Goal: Task Accomplishment & Management: Manage account settings

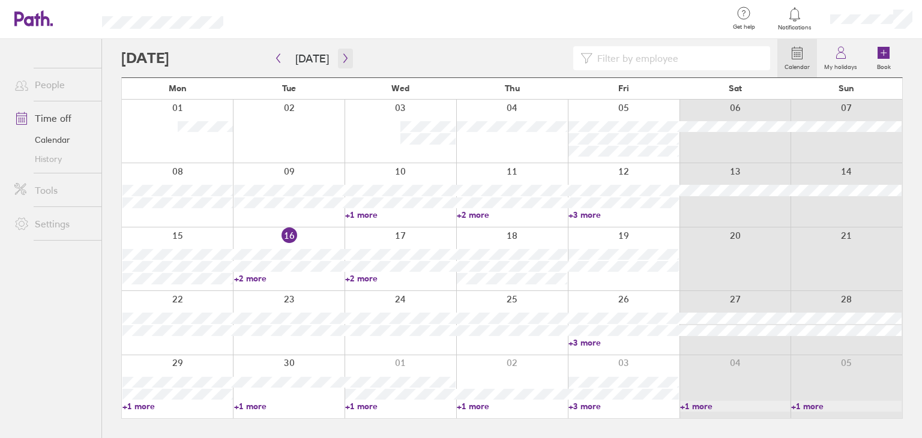
click at [345, 61] on icon "button" at bounding box center [345, 58] width 9 height 10
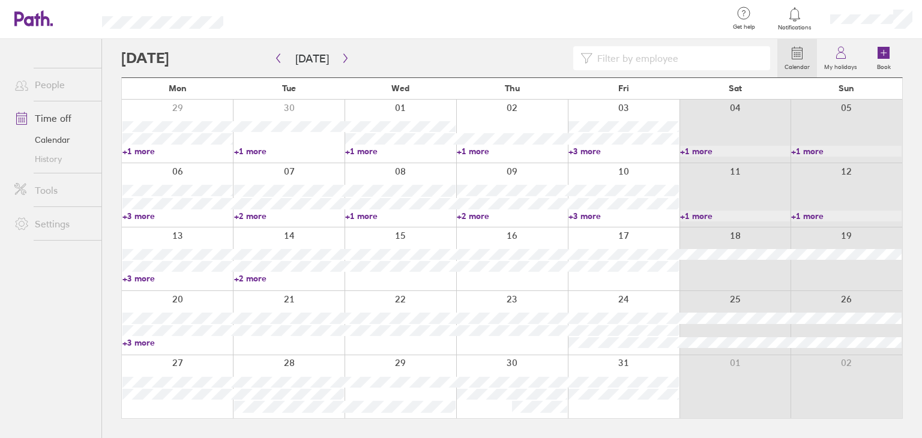
click at [618, 230] on div at bounding box center [624, 258] width 112 height 63
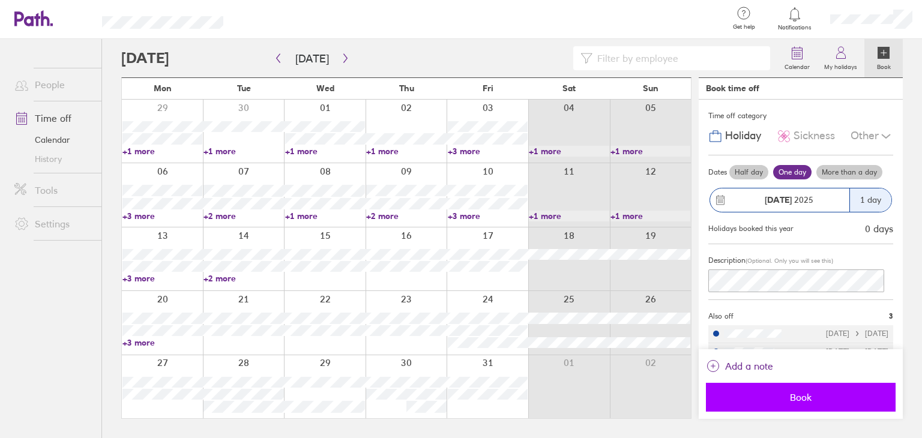
click at [832, 393] on span "Book" at bounding box center [800, 397] width 173 height 11
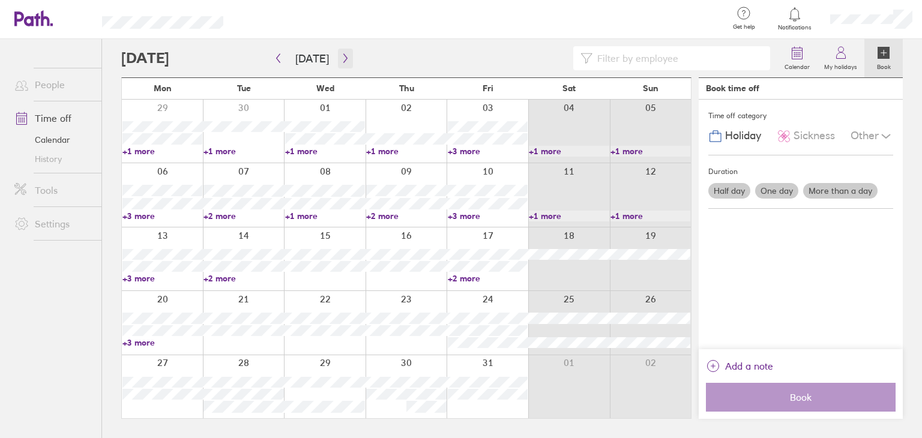
click at [344, 56] on icon "button" at bounding box center [345, 58] width 9 height 10
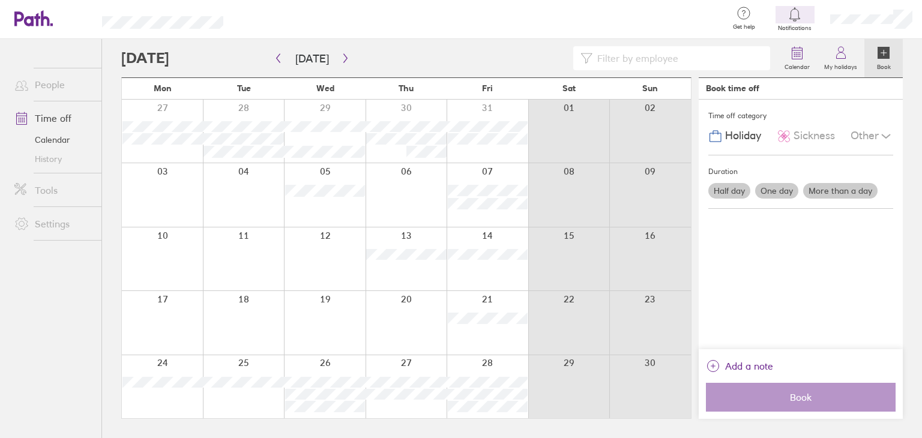
click at [900, 45] on icon at bounding box center [899, 50] width 10 height 10
click at [492, 365] on div at bounding box center [487, 386] width 82 height 63
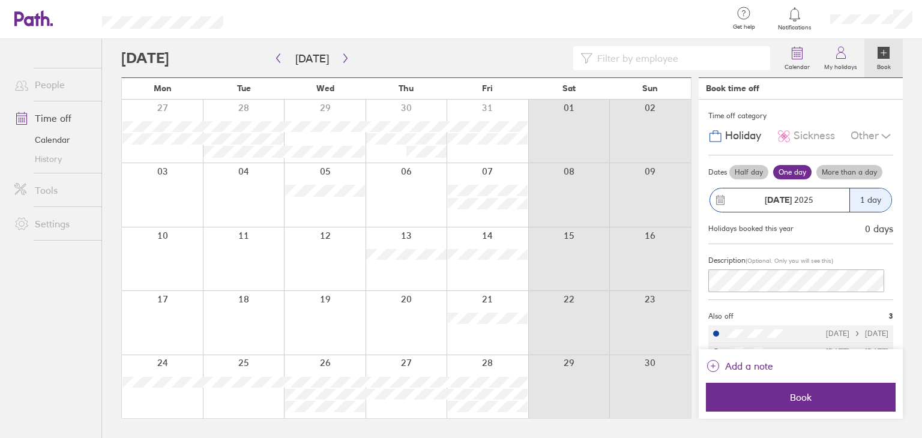
click at [502, 368] on div at bounding box center [487, 386] width 82 height 63
click at [843, 173] on label "More than a day" at bounding box center [849, 172] width 66 height 14
click at [0, 0] on input "More than a day" at bounding box center [0, 0] width 0 height 0
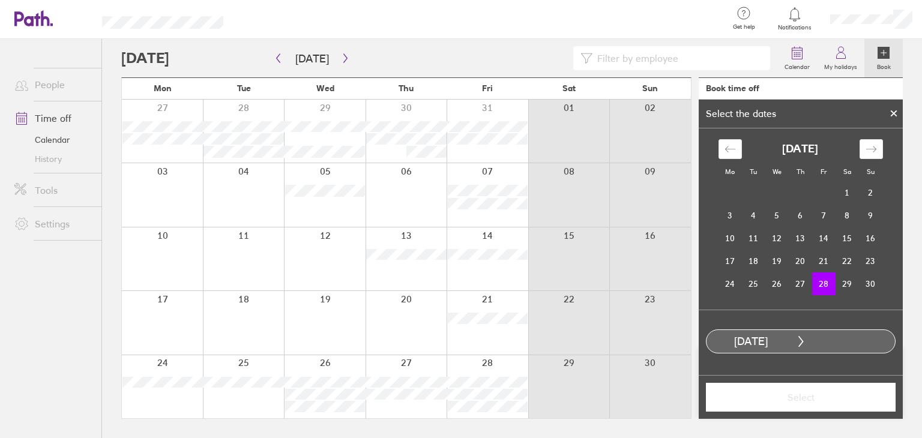
click at [858, 150] on div "[DATE]" at bounding box center [800, 149] width 164 height 20
click at [865, 146] on div "Move forward to switch to the next month." at bounding box center [870, 149] width 23 height 20
click at [732, 195] on td "1" at bounding box center [729, 192] width 23 height 23
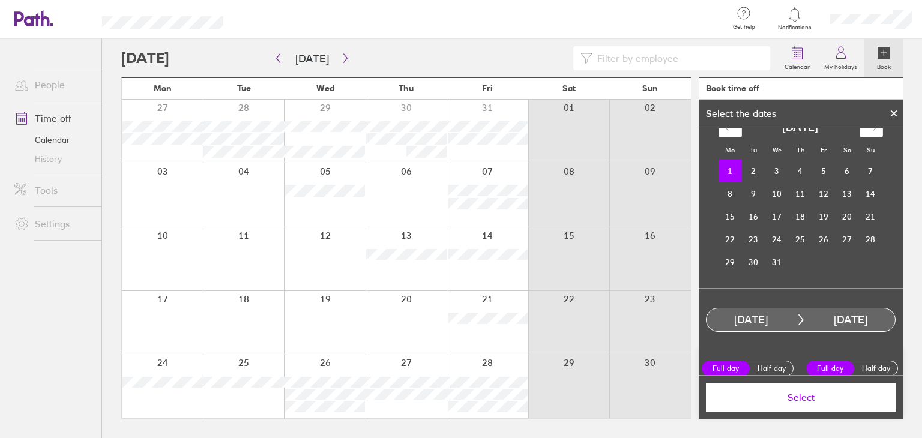
scroll to position [31, 0]
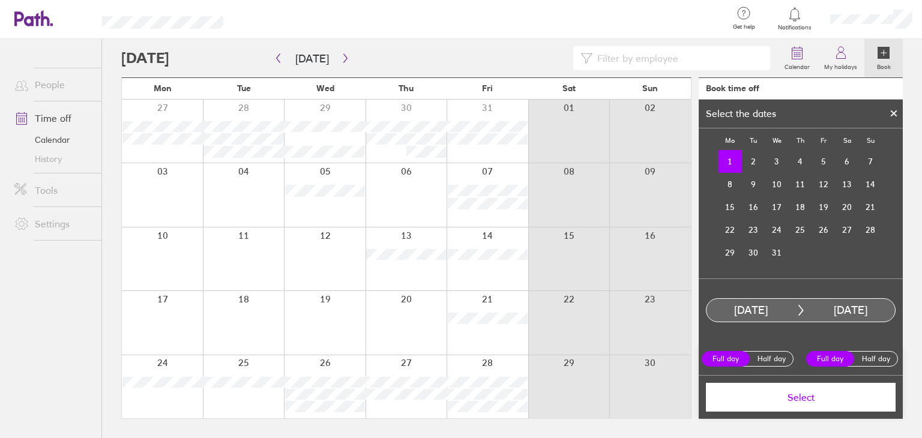
click at [793, 400] on span "Select" at bounding box center [800, 397] width 173 height 11
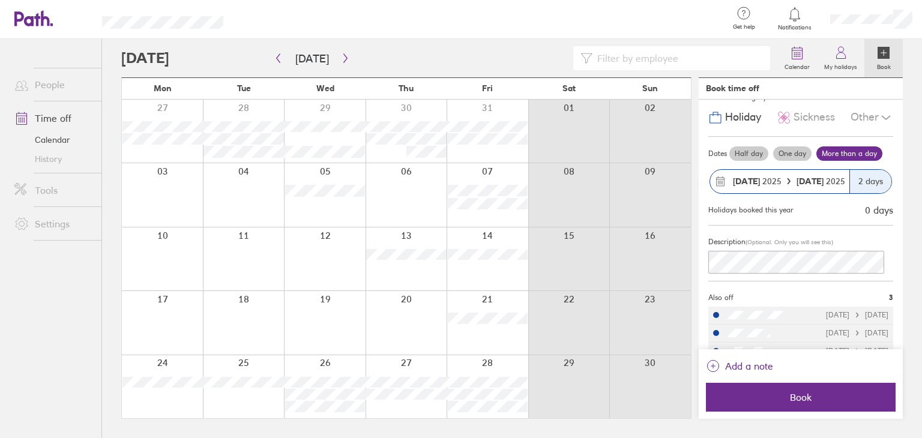
scroll to position [36, 0]
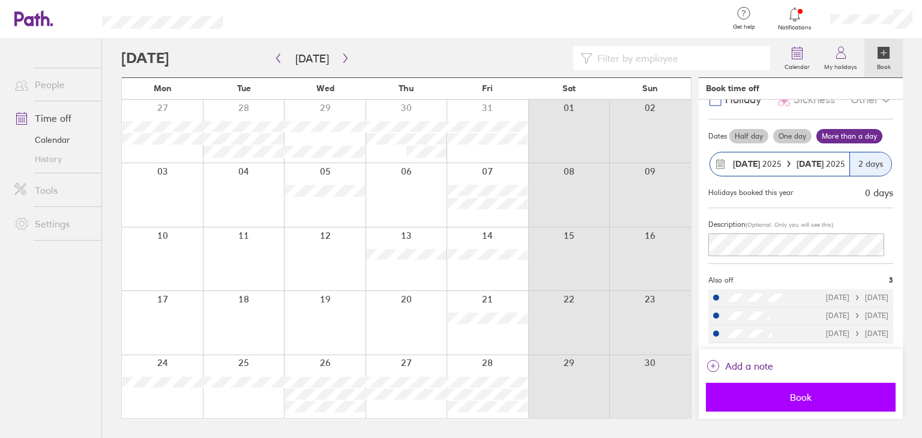
click at [778, 392] on span "Book" at bounding box center [800, 397] width 173 height 11
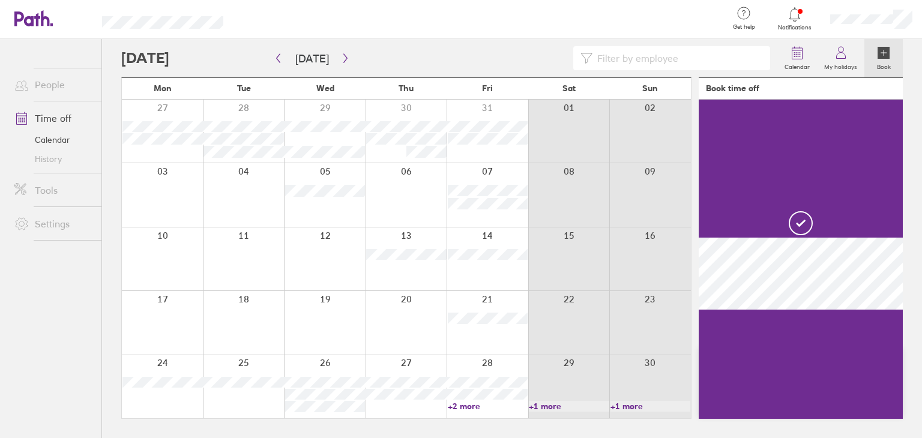
click at [795, 17] on icon at bounding box center [794, 14] width 14 height 14
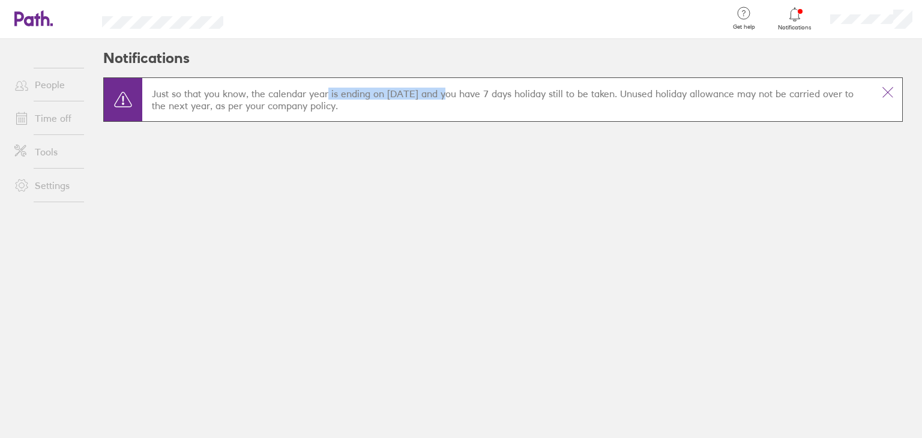
drag, startPoint x: 327, startPoint y: 98, endPoint x: 446, endPoint y: 92, distance: 119.6
click at [446, 92] on p "Just so that you know, the calendar year is ending on [DATE] and you have 7 day…" at bounding box center [508, 100] width 712 height 24
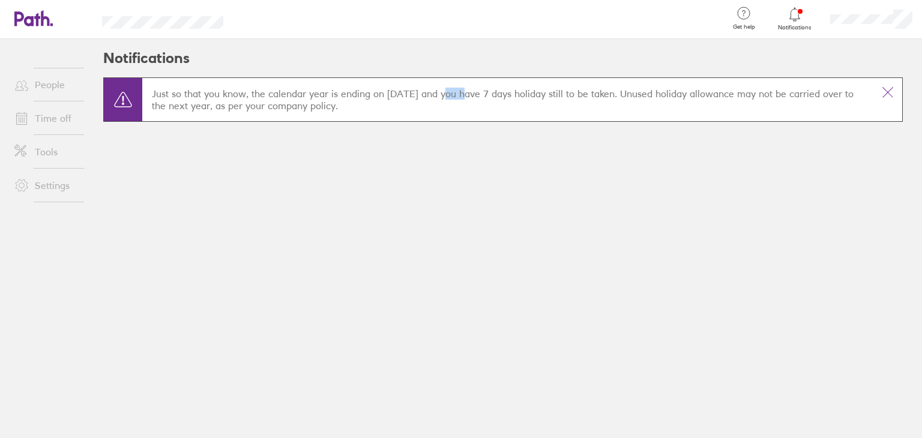
click at [857, 145] on main "Just so that you know, the calendar year is ending on [DATE] and you have 7 day…" at bounding box center [502, 113] width 799 height 73
drag, startPoint x: 768, startPoint y: 103, endPoint x: 656, endPoint y: 104, distance: 112.2
click at [656, 104] on p "Just so that you know, the calendar year is ending on [DATE] and you have 7 day…" at bounding box center [508, 100] width 712 height 24
click at [886, 93] on icon at bounding box center [888, 93] width 10 height 10
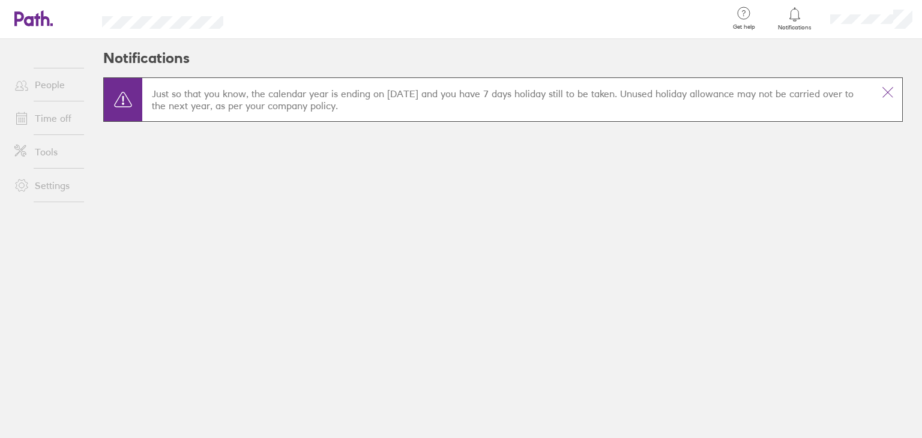
click at [43, 86] on link "People" at bounding box center [53, 85] width 97 height 24
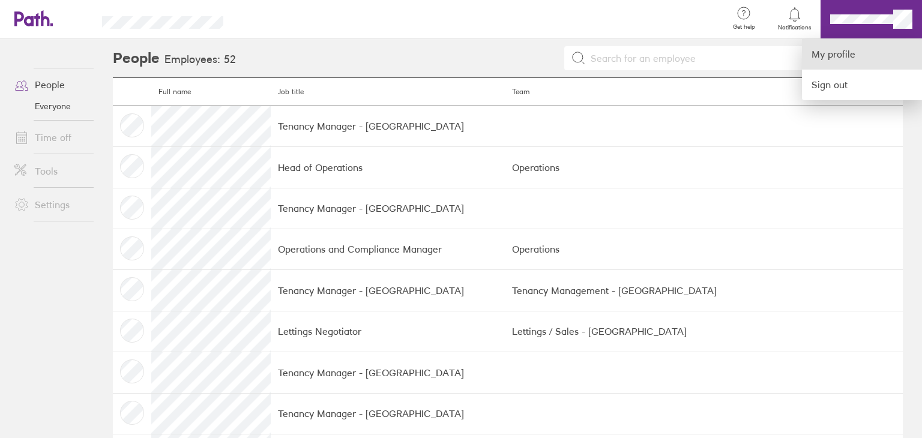
click at [863, 52] on link "My profile" at bounding box center [862, 54] width 120 height 31
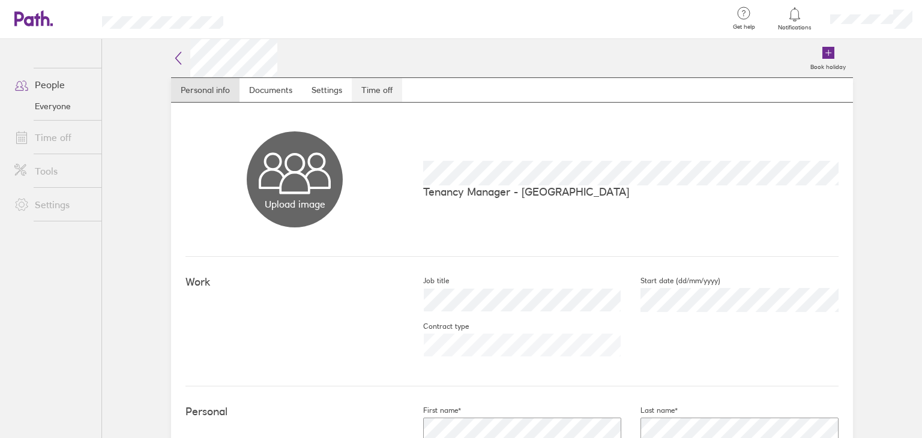
click at [372, 91] on link "Time off" at bounding box center [377, 90] width 50 height 24
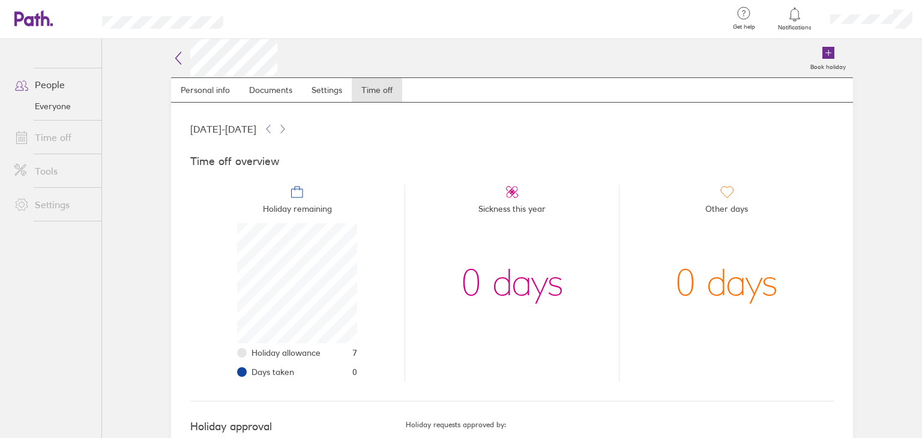
click at [173, 55] on icon at bounding box center [178, 58] width 14 height 14
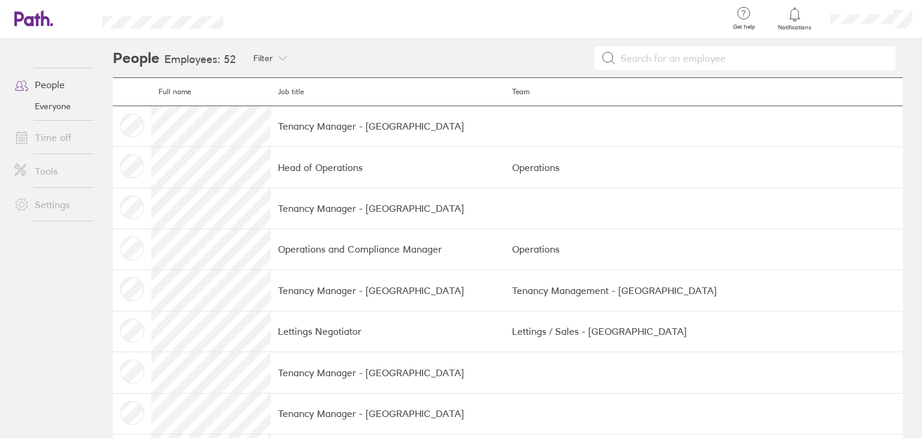
click at [50, 84] on link "People" at bounding box center [53, 85] width 97 height 24
click at [49, 25] on icon at bounding box center [45, 18] width 9 height 16
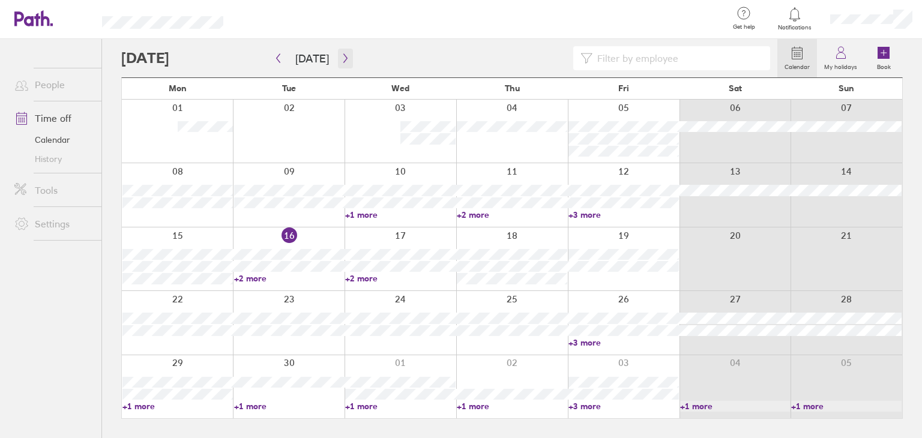
click at [341, 56] on icon "button" at bounding box center [345, 58] width 9 height 10
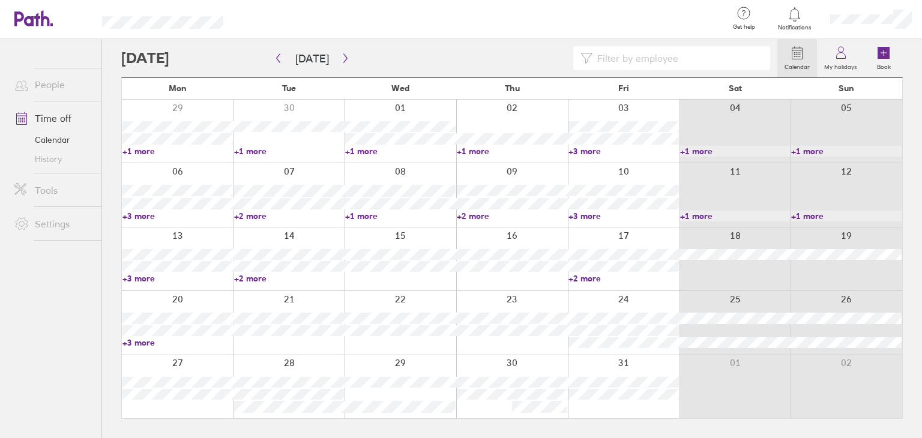
click at [583, 276] on link "+2 more" at bounding box center [623, 278] width 110 height 11
click at [537, 45] on div "Calendar My holidays Book" at bounding box center [511, 58] width 781 height 38
click at [592, 278] on link "+2 more" at bounding box center [623, 278] width 110 height 11
click at [466, 13] on div at bounding box center [480, 19] width 476 height 39
click at [344, 62] on icon "button" at bounding box center [345, 58] width 9 height 10
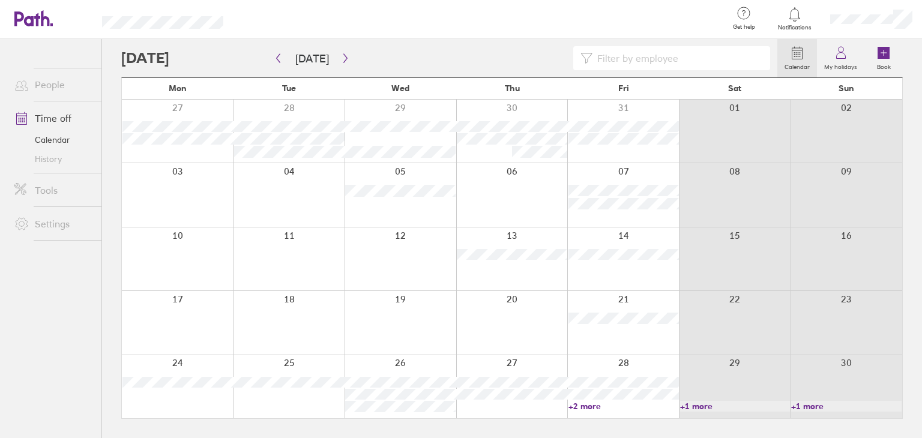
click at [581, 413] on div at bounding box center [623, 386] width 112 height 63
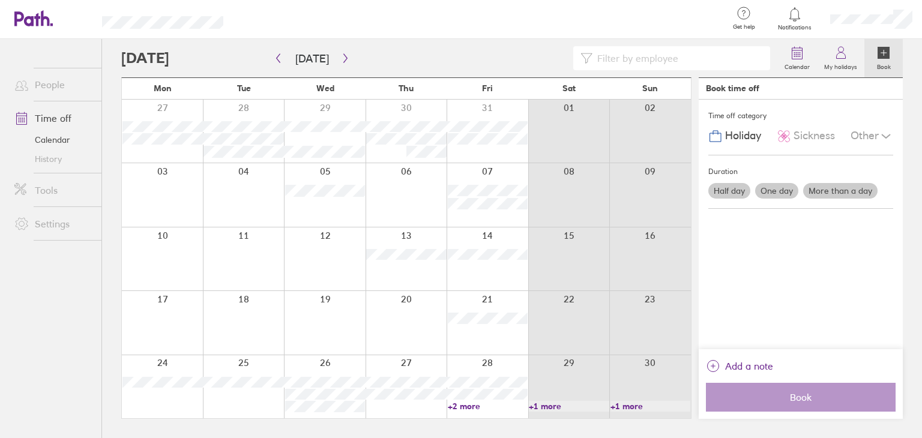
click at [475, 407] on link "+2 more" at bounding box center [488, 406] width 80 height 11
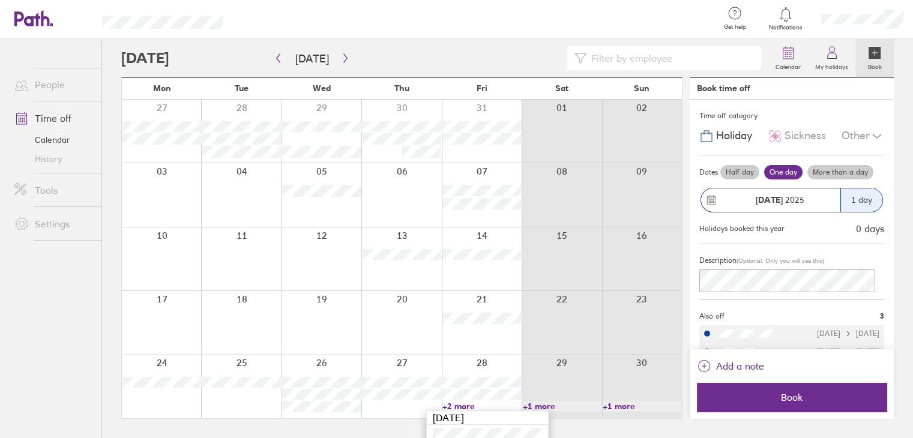
click at [459, 406] on link "+2 more" at bounding box center [481, 406] width 79 height 11
click at [469, 409] on link "+2 more" at bounding box center [488, 406] width 80 height 11
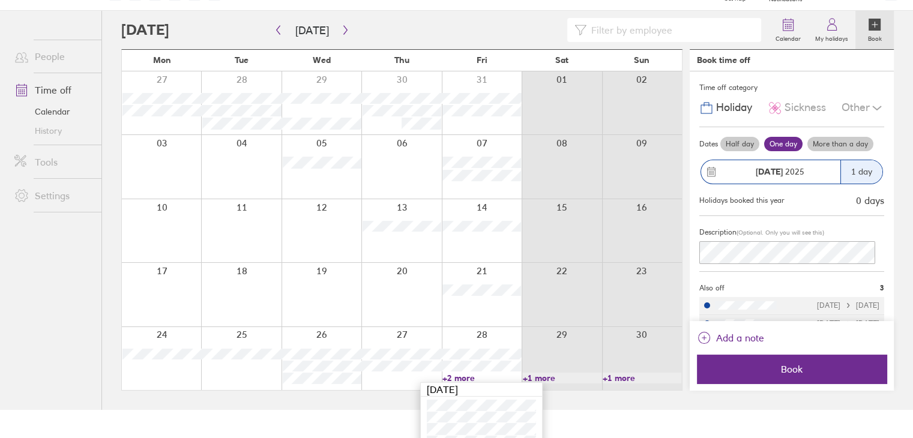
scroll to position [43, 0]
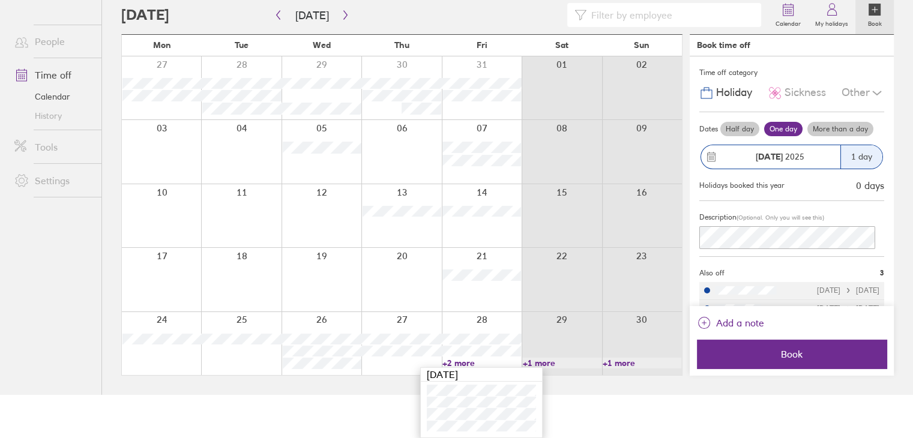
click at [461, 26] on div "Calendar My holidays Book" at bounding box center [507, 15] width 772 height 38
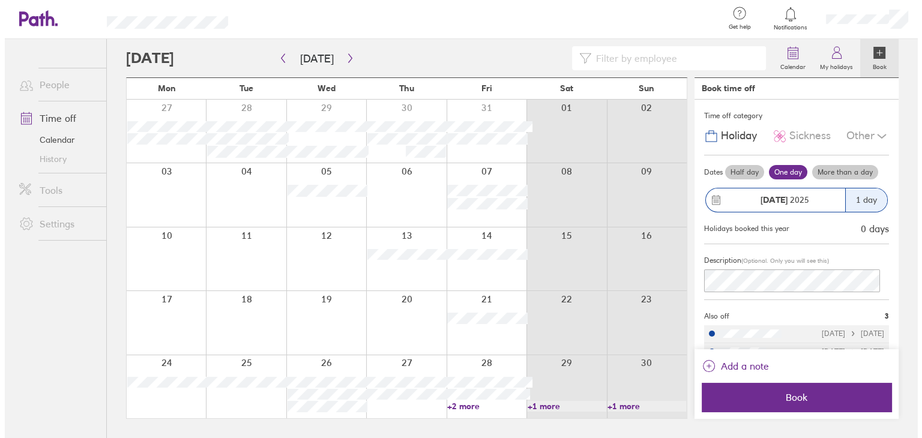
scroll to position [0, 0]
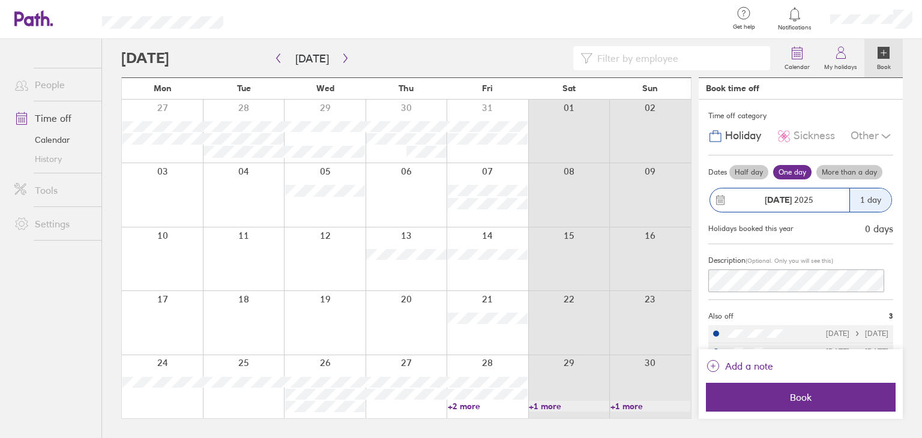
click at [886, 71] on link "Book" at bounding box center [883, 58] width 38 height 38
click at [871, 25] on div at bounding box center [870, 19] width 101 height 38
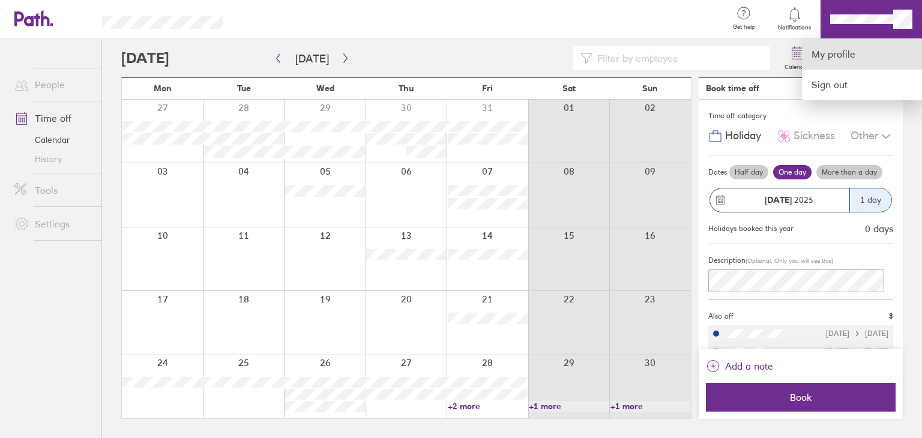
click at [825, 55] on link "My profile" at bounding box center [862, 54] width 120 height 31
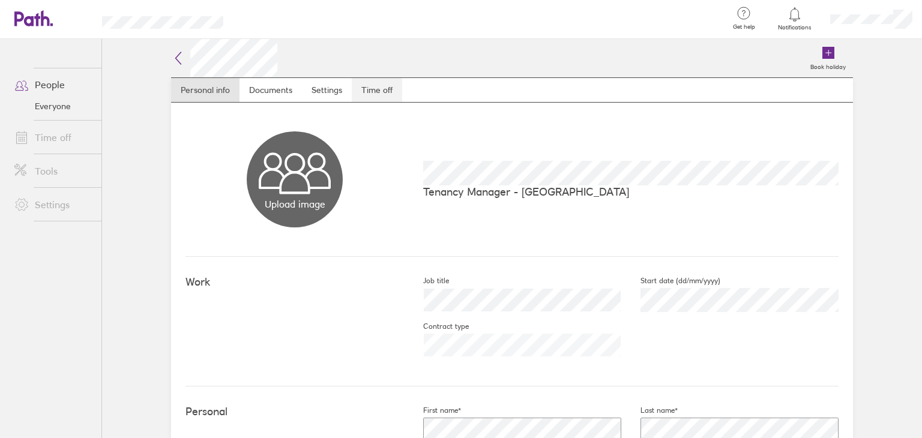
click at [364, 90] on link "Time off" at bounding box center [377, 90] width 50 height 24
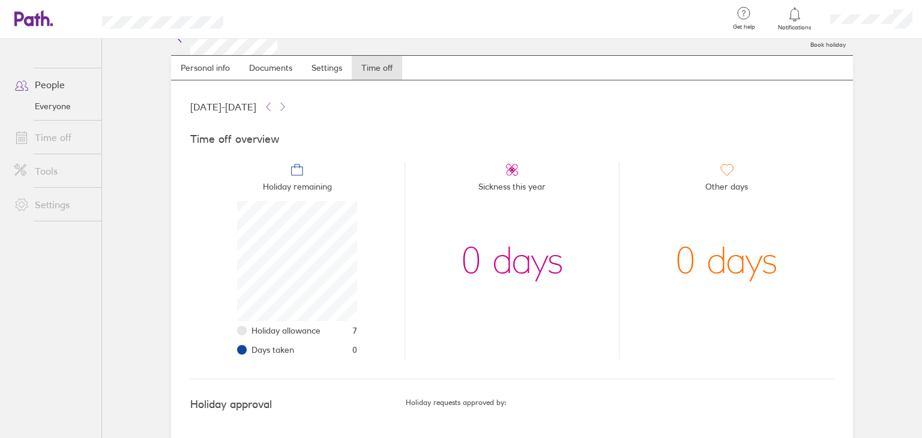
scroll to position [41, 0]
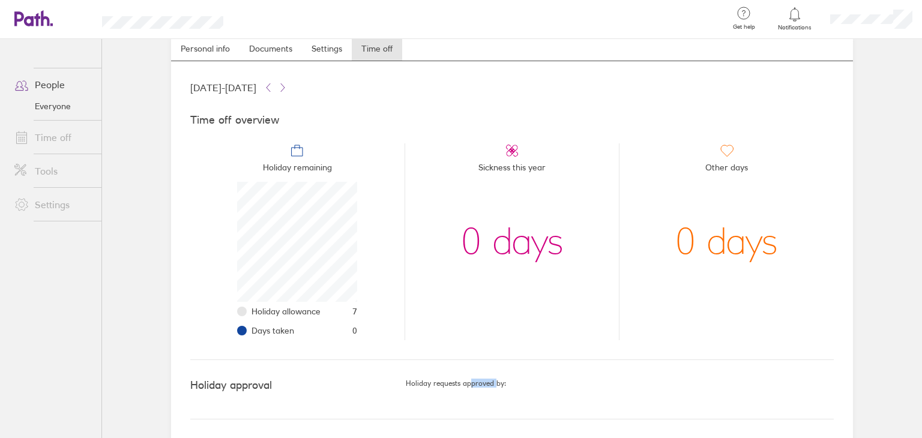
click at [455, 411] on div "Holiday approval Holiday requests approved by:" at bounding box center [511, 389] width 643 height 59
click at [443, 411] on div "Holiday approval Holiday requests approved by:" at bounding box center [511, 389] width 643 height 59
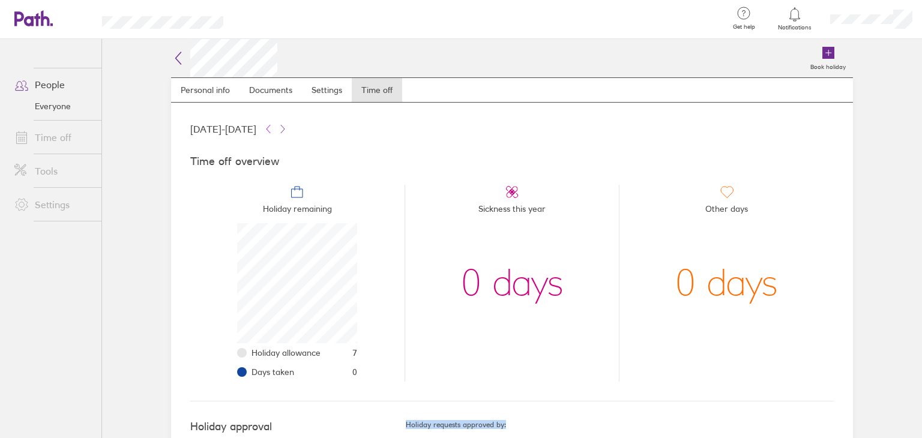
scroll to position [0, 0]
click at [331, 97] on link "Settings" at bounding box center [327, 90] width 50 height 24
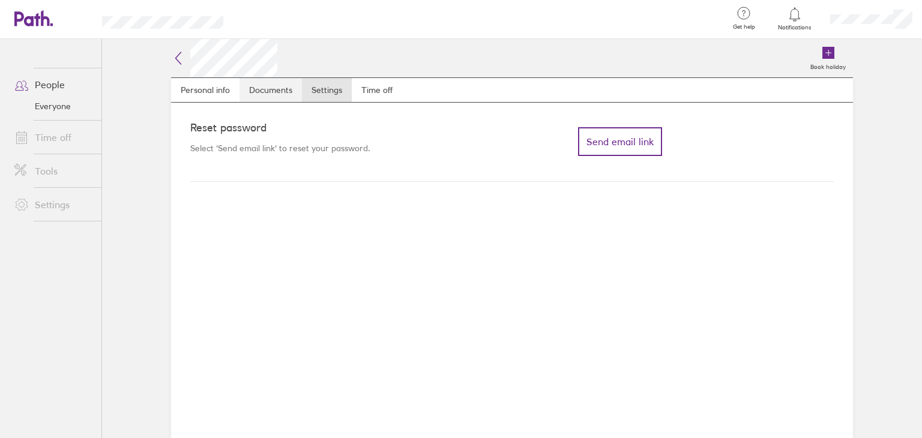
click at [258, 91] on link "Documents" at bounding box center [270, 90] width 62 height 24
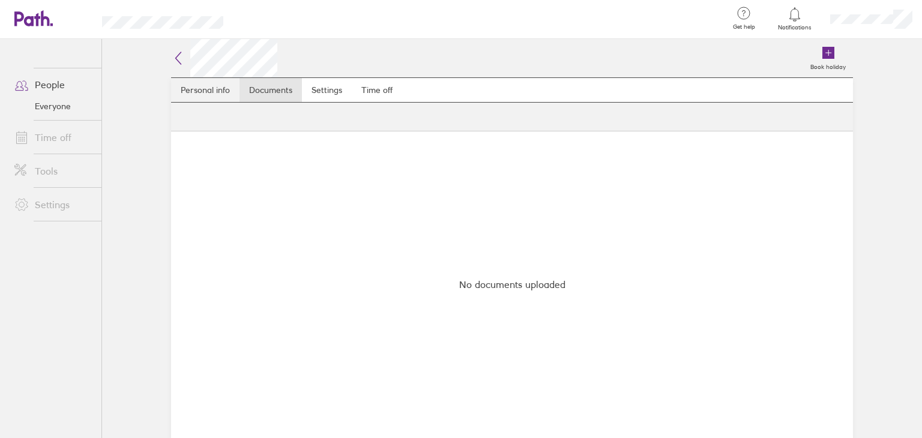
click at [184, 94] on link "Personal info" at bounding box center [205, 90] width 68 height 24
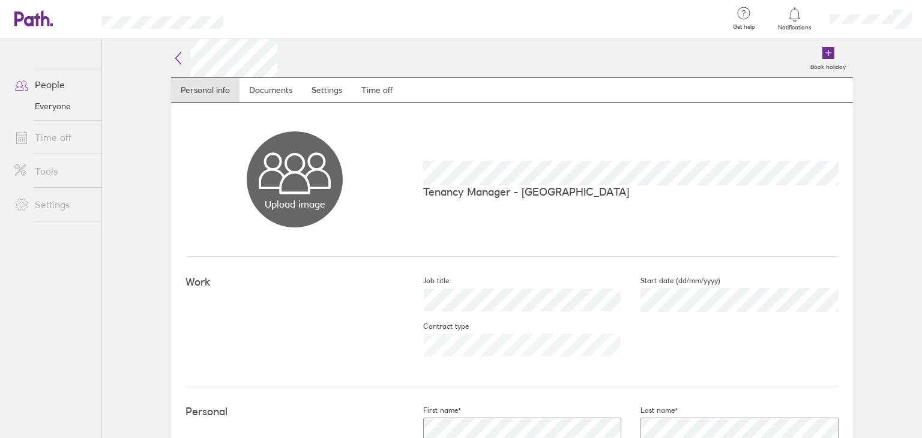
click at [111, 224] on main "Book holiday Personal info Documents Settings Time off Upload image Choose file…" at bounding box center [512, 238] width 820 height 399
drag, startPoint x: 490, startPoint y: 202, endPoint x: 585, endPoint y: 215, distance: 95.7
click at [593, 212] on div "Upload image Choose files Tenancy Manager - [GEOGRAPHIC_DATA]" at bounding box center [511, 180] width 653 height 154
click at [585, 215] on div "Upload image Choose files Tenancy Manager - [GEOGRAPHIC_DATA]" at bounding box center [511, 180] width 653 height 154
click at [527, 232] on div "Upload image Choose files Tenancy Manager - [GEOGRAPHIC_DATA]" at bounding box center [511, 180] width 653 height 154
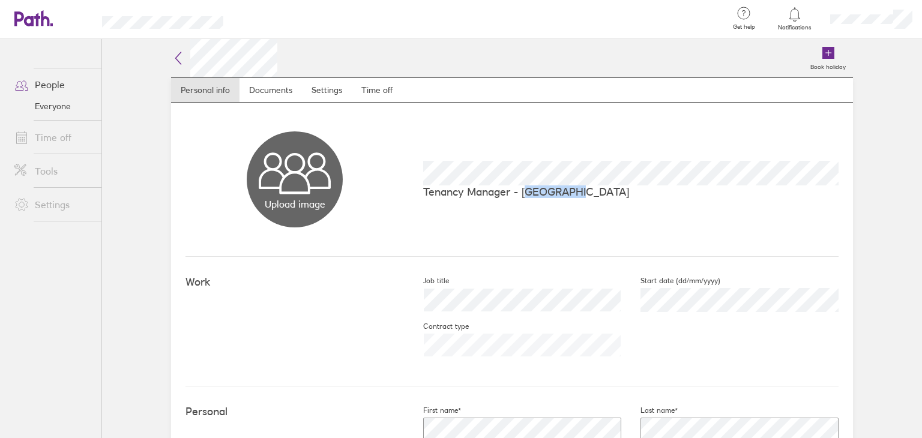
click at [523, 232] on div "Upload image Choose files Tenancy Manager - [GEOGRAPHIC_DATA]" at bounding box center [511, 180] width 653 height 154
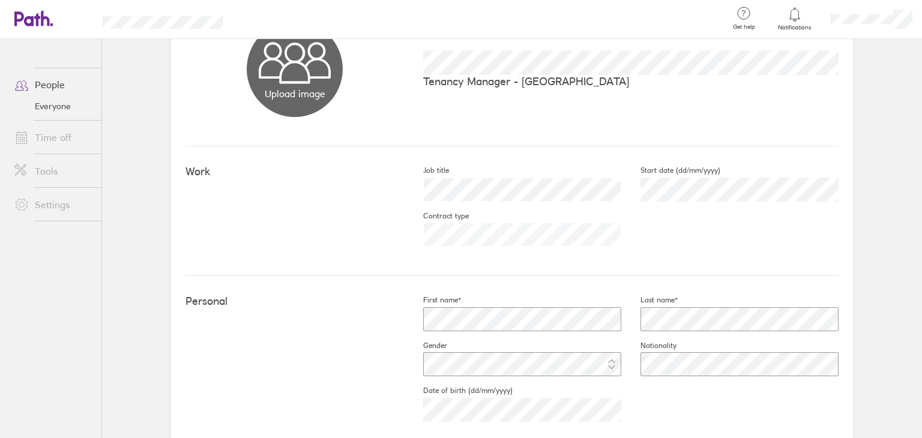
drag, startPoint x: 407, startPoint y: 313, endPoint x: 401, endPoint y: 356, distance: 43.0
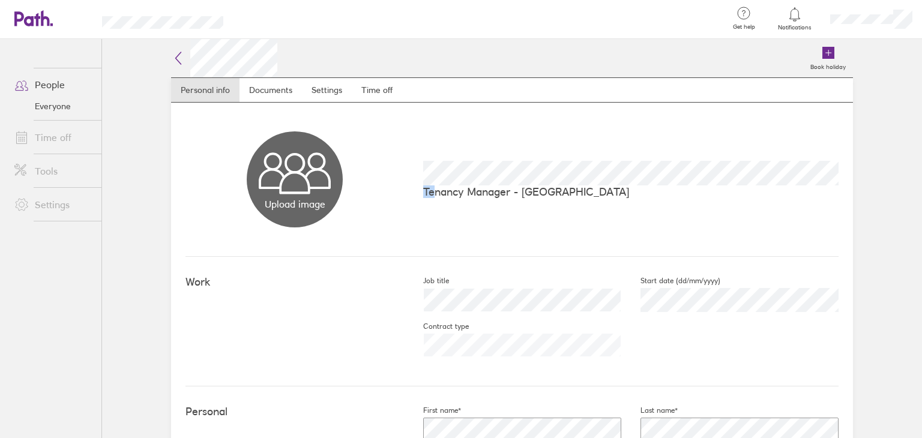
click at [433, 185] on div "Tenancy Manager - [GEOGRAPHIC_DATA]" at bounding box center [621, 179] width 434 height 37
click at [433, 185] on p "Tenancy Manager - [GEOGRAPHIC_DATA]" at bounding box center [630, 191] width 415 height 13
click at [434, 195] on p "Tenancy Manager - [GEOGRAPHIC_DATA]" at bounding box center [630, 191] width 415 height 13
click at [390, 94] on link "Time off" at bounding box center [377, 90] width 50 height 24
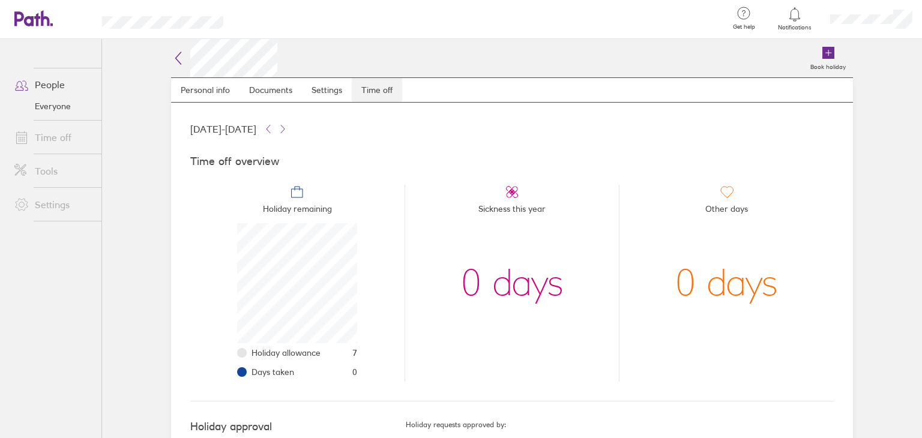
scroll to position [120, 120]
drag, startPoint x: 484, startPoint y: 220, endPoint x: 355, endPoint y: 220, distance: 129.0
click at [363, 225] on ul "Holiday remaining Holiday allowance 7 Days taken 0 Sickness this year 0 days Ot…" at bounding box center [511, 278] width 643 height 206
click at [355, 219] on li "Holiday remaining Holiday allowance 7 Days taken 0" at bounding box center [297, 283] width 214 height 197
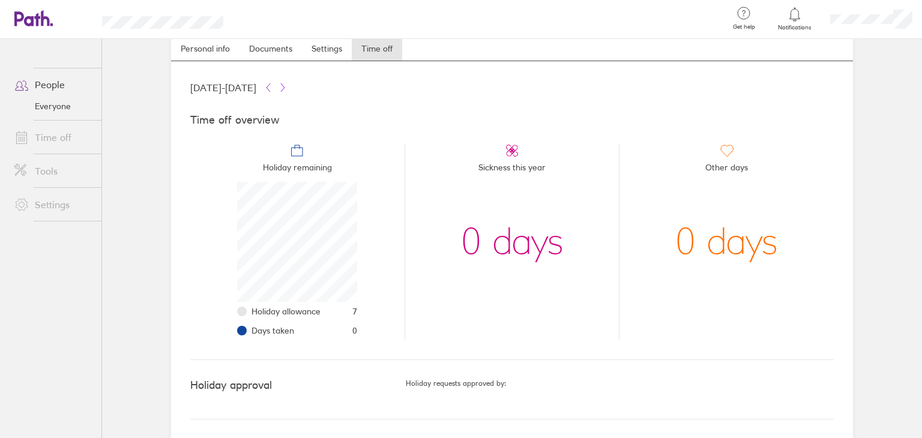
click at [287, 84] on icon at bounding box center [283, 88] width 10 height 10
click at [273, 85] on icon at bounding box center [268, 88] width 10 height 10
click at [290, 88] on button at bounding box center [282, 87] width 14 height 14
